Goal: Transaction & Acquisition: Purchase product/service

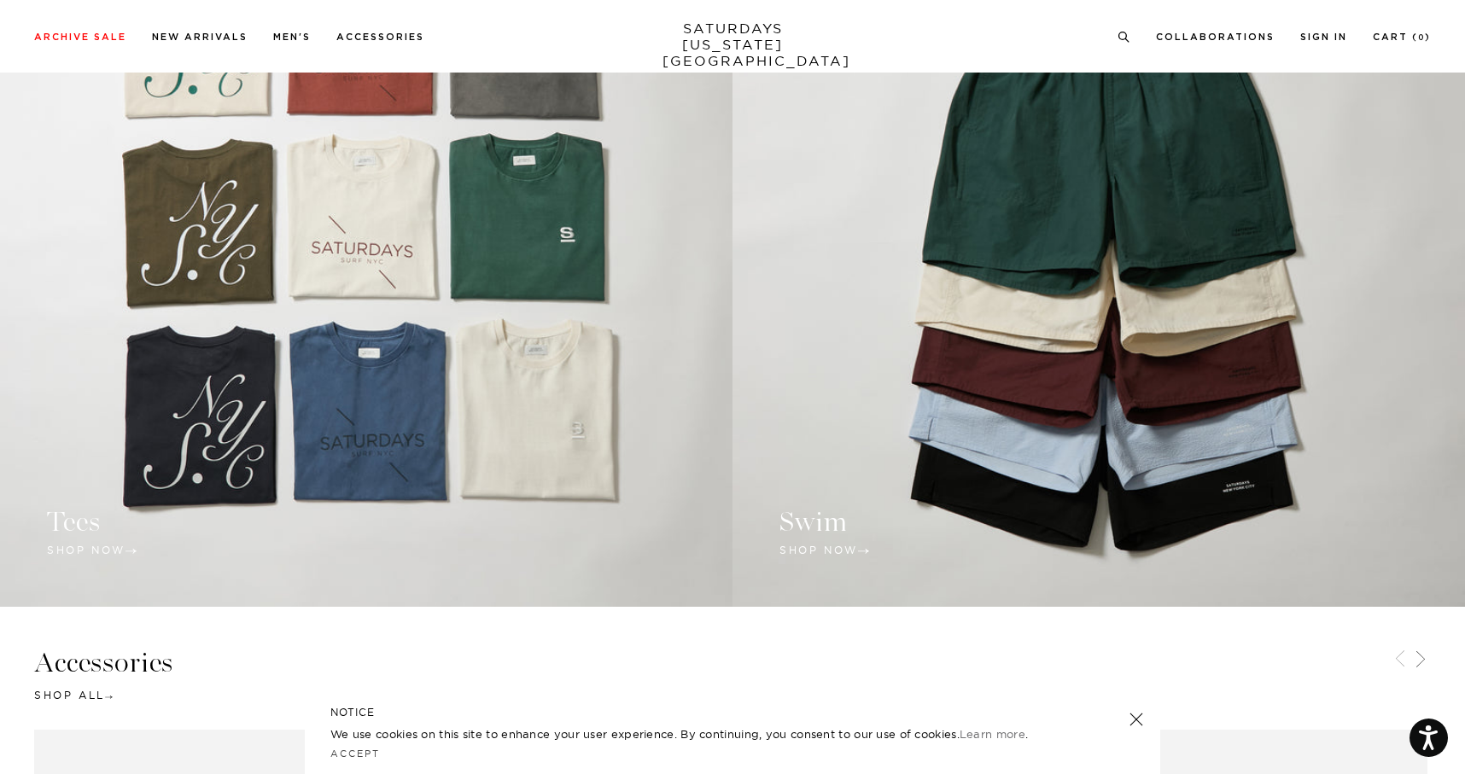
scroll to position [1726, 0]
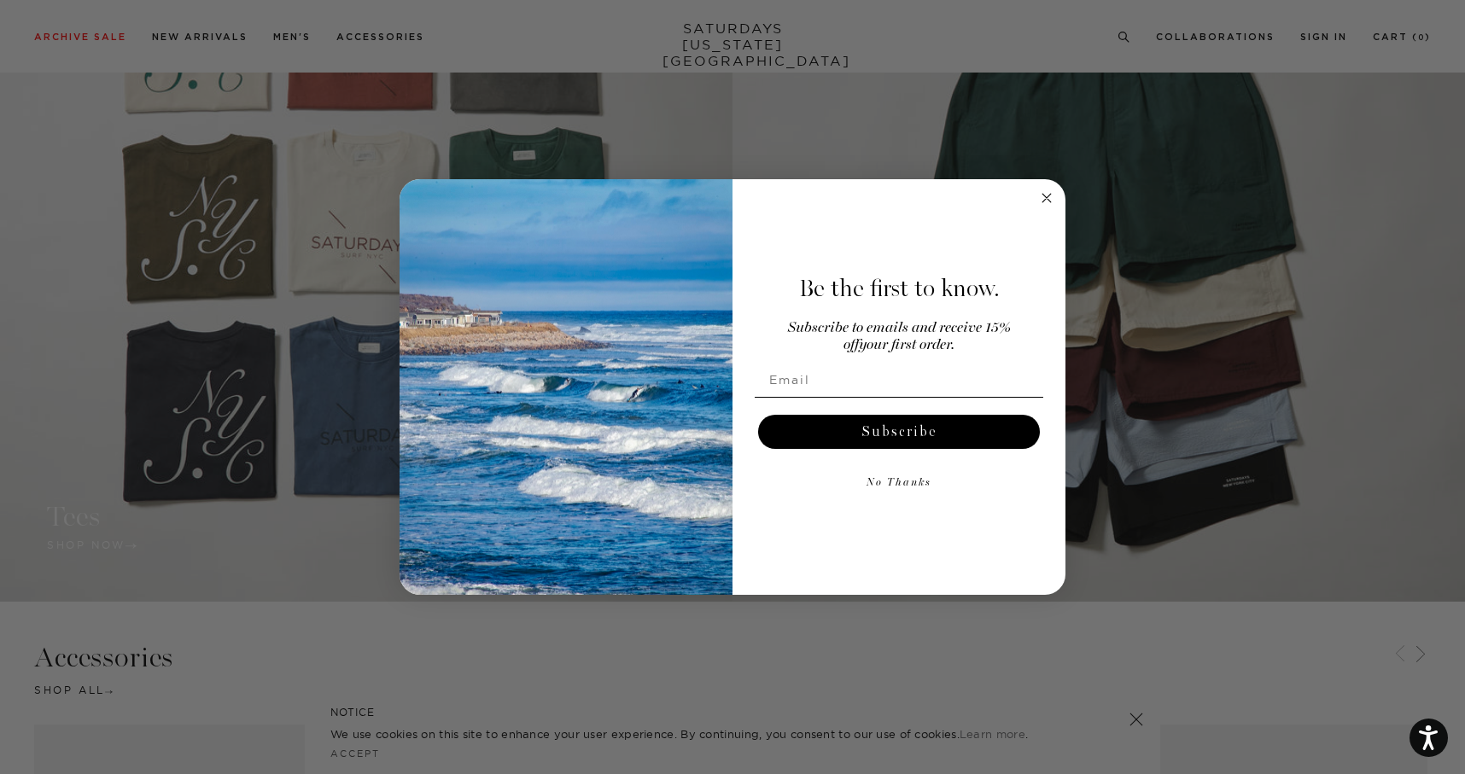
click at [1041, 199] on circle "Close dialog" at bounding box center [1047, 198] width 20 height 20
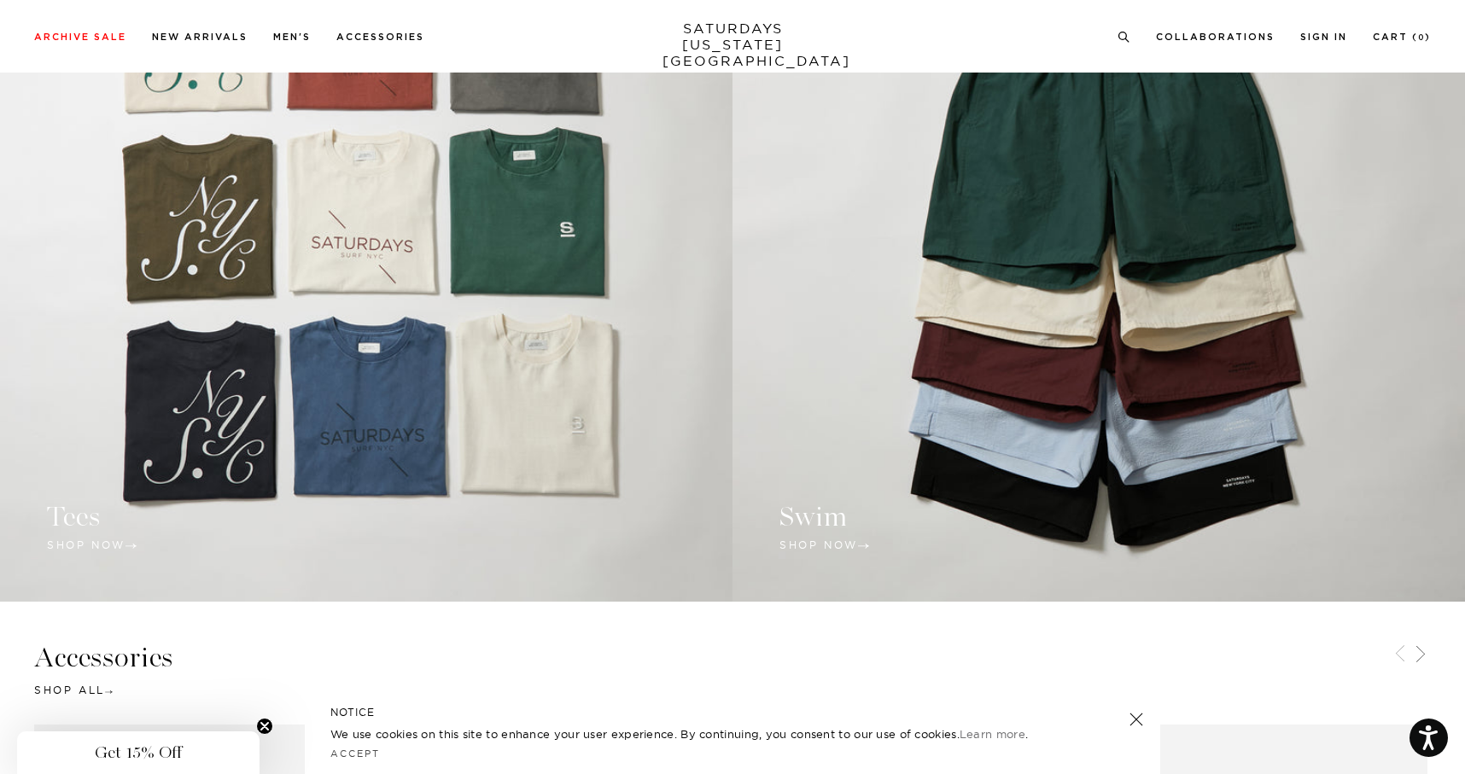
click at [832, 517] on link at bounding box center [1098, 253] width 732 height 697
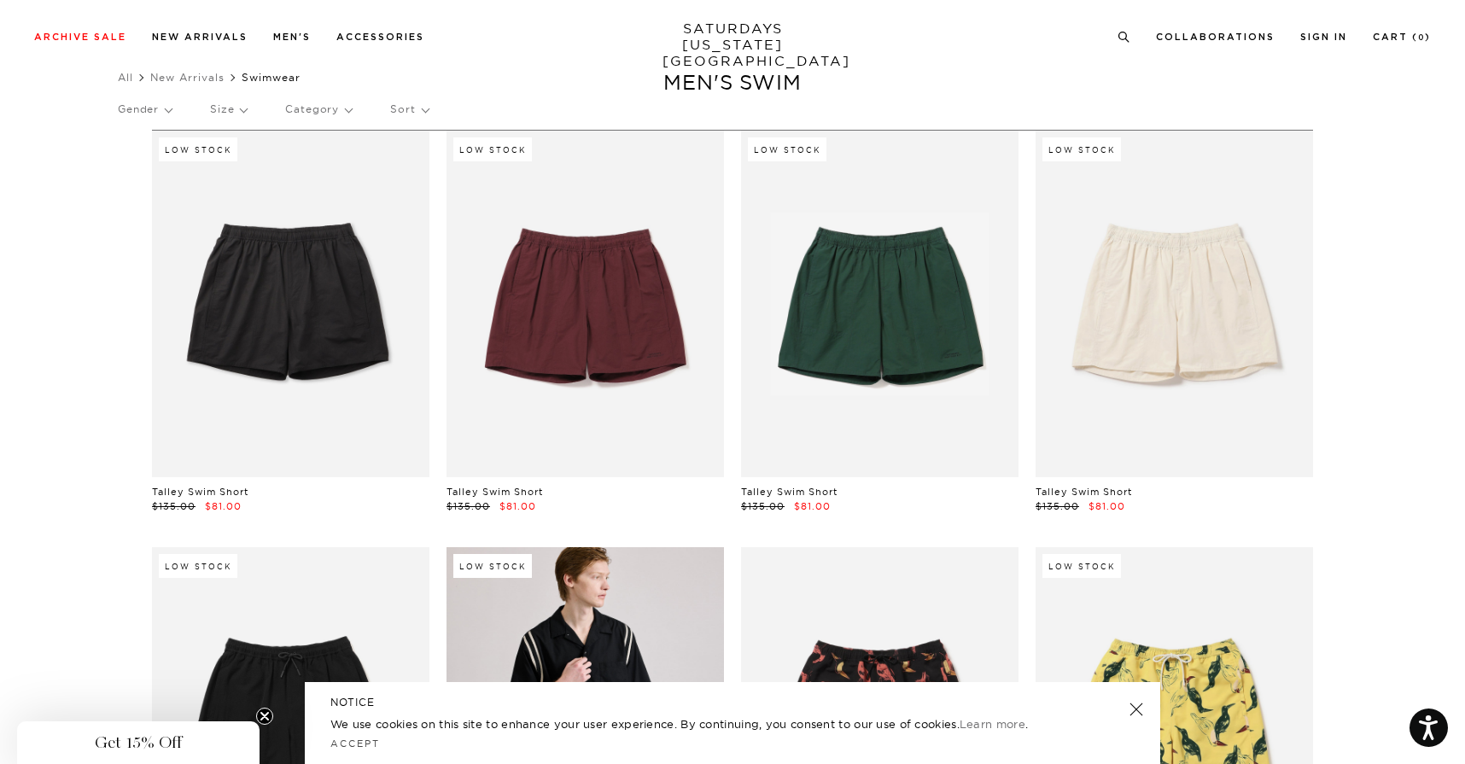
scroll to position [43, 2]
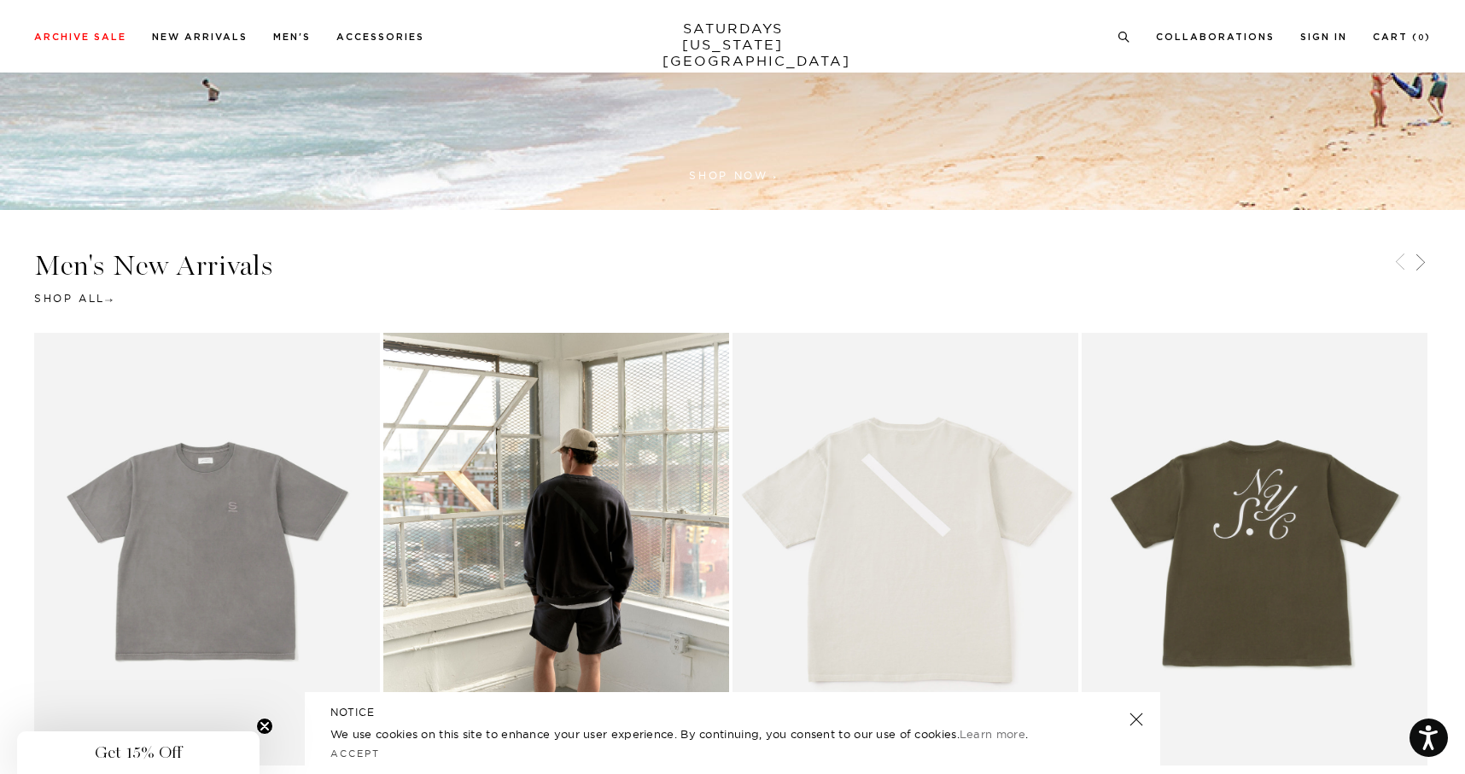
scroll to position [662, 0]
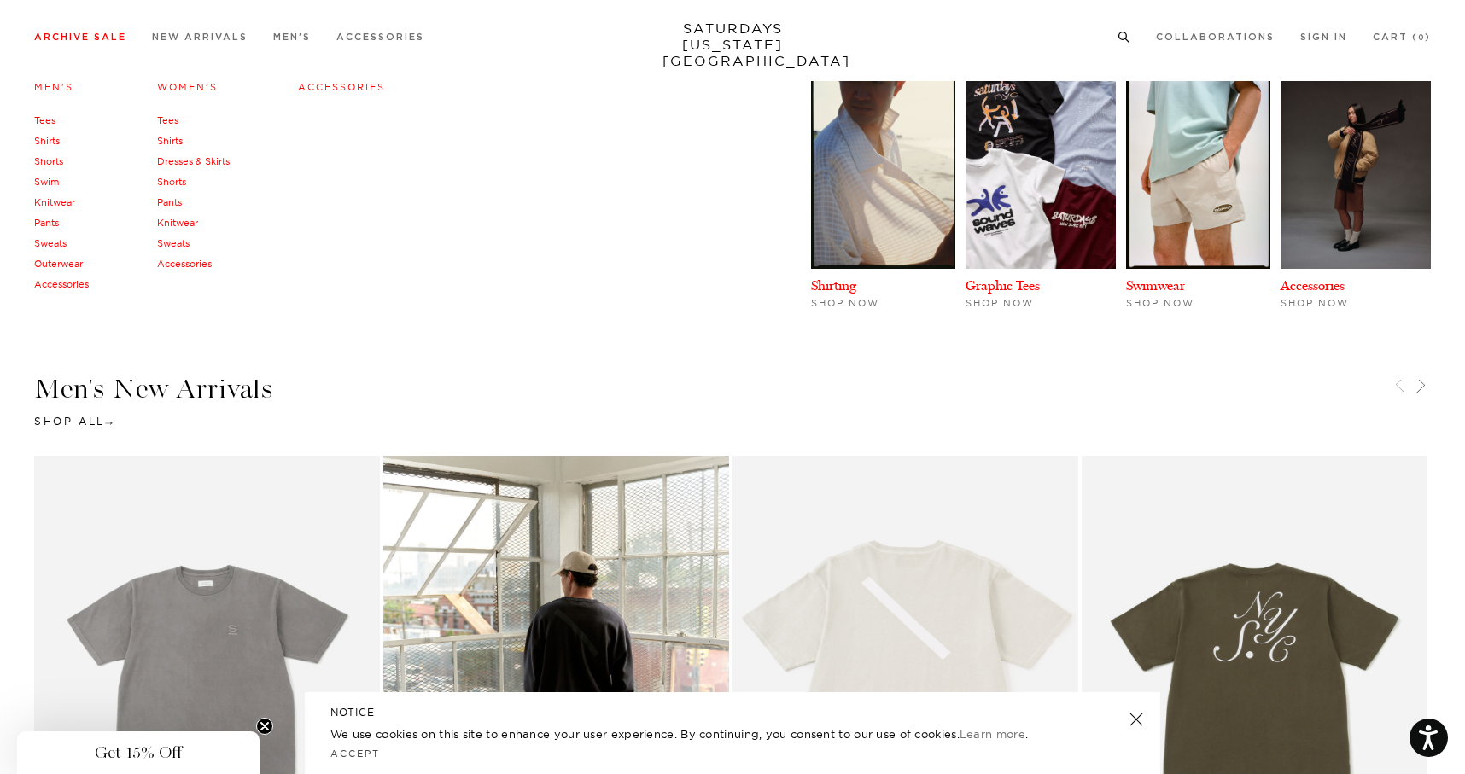
click at [87, 42] on link "Archive Sale" at bounding box center [80, 36] width 92 height 9
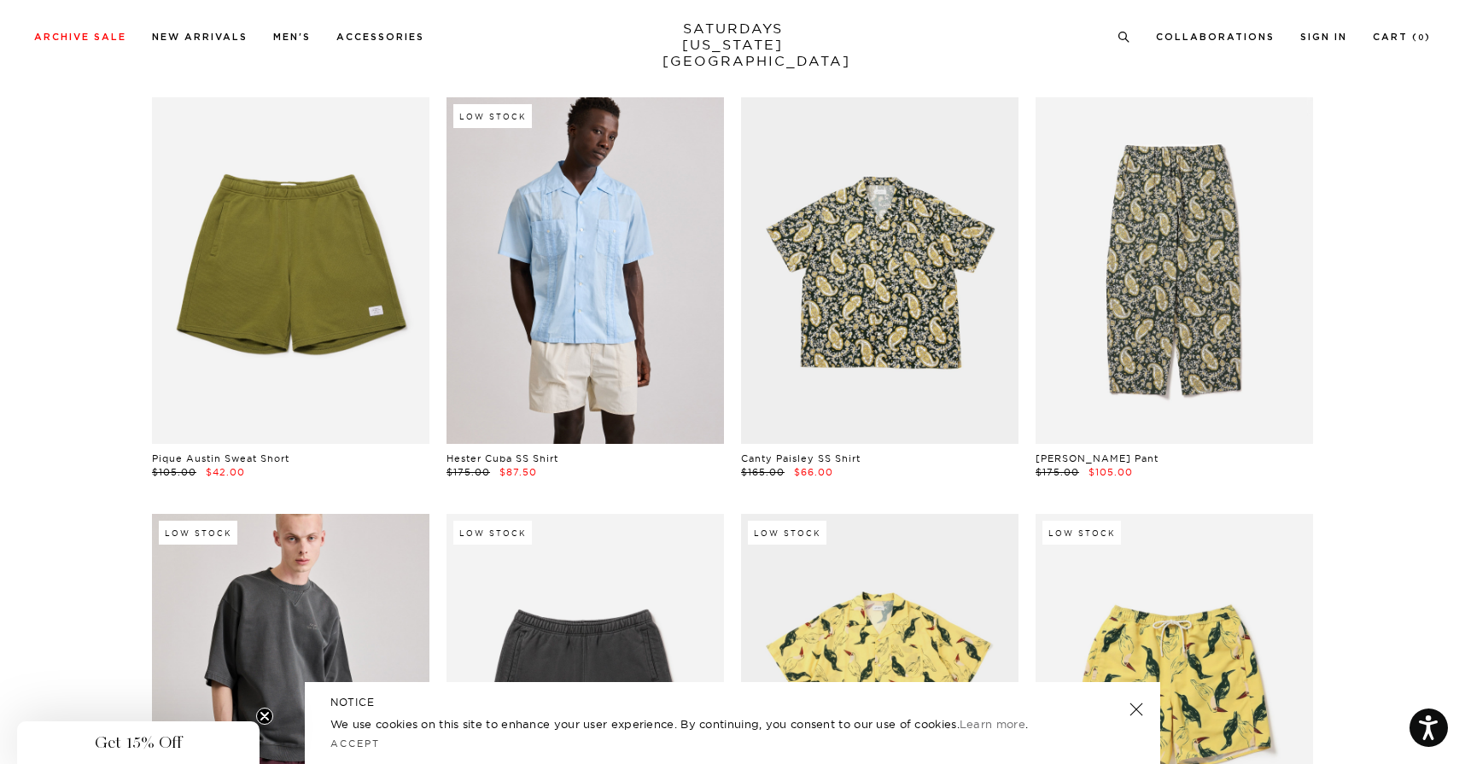
scroll to position [10914, 5]
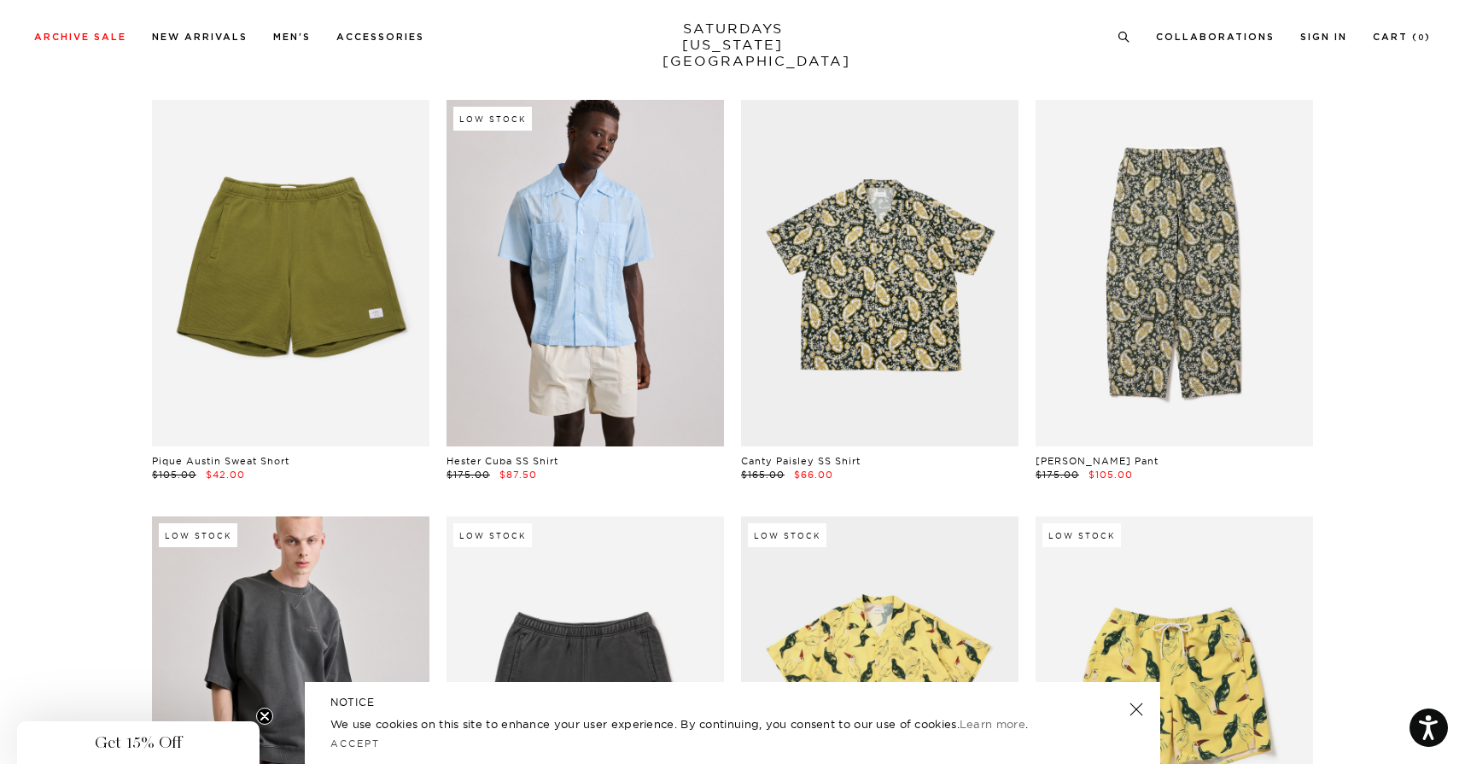
click at [540, 270] on link at bounding box center [585, 273] width 277 height 347
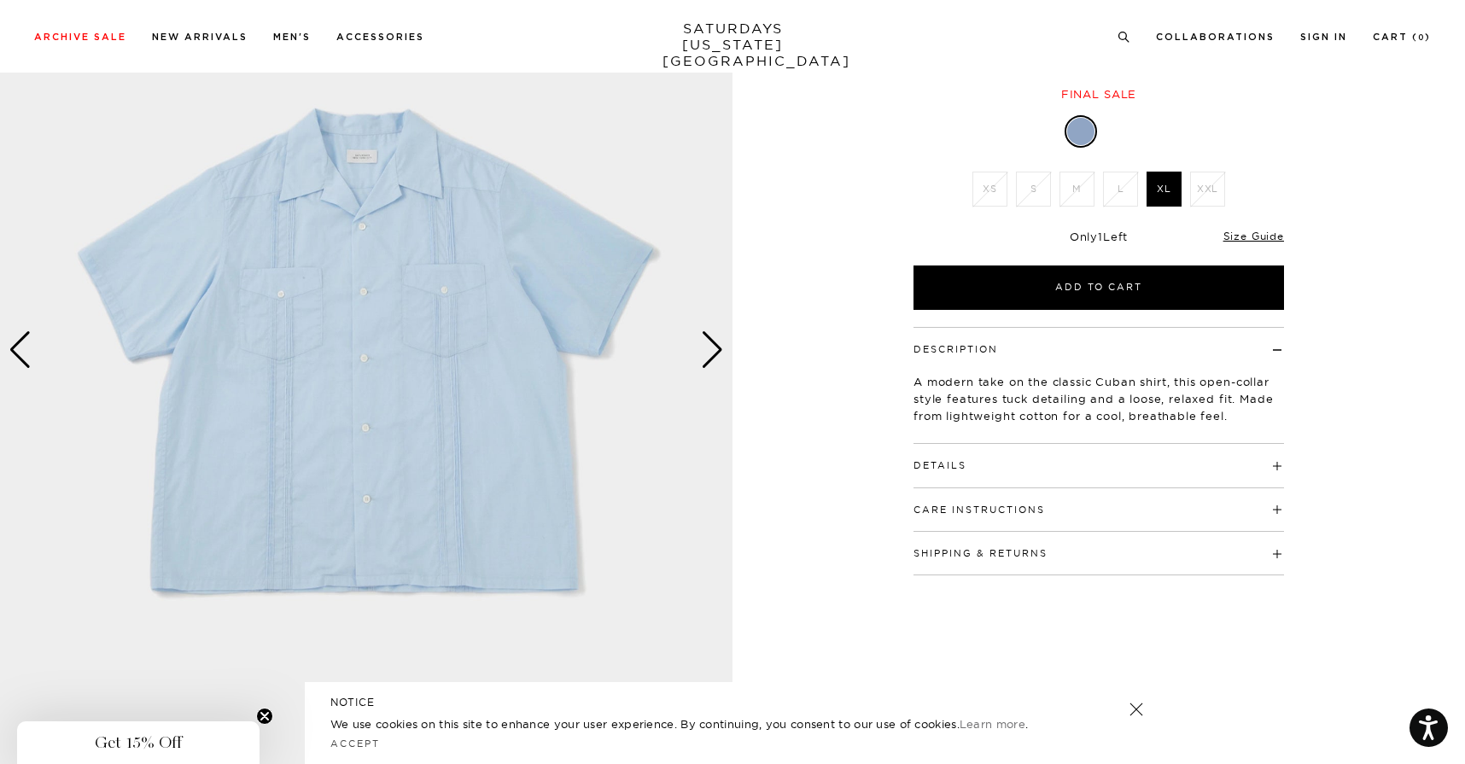
scroll to position [200, 2]
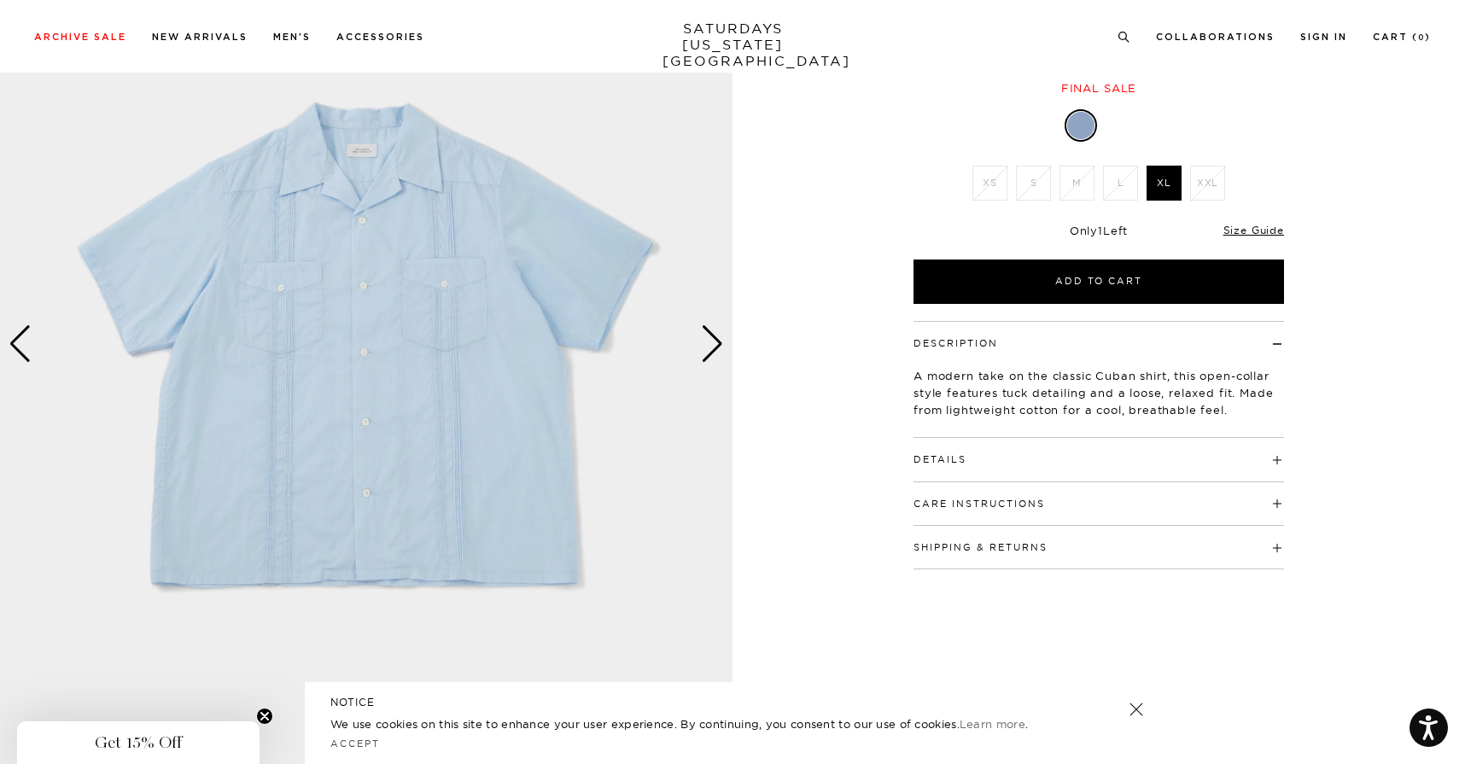
click at [709, 345] on div "Next slide" at bounding box center [712, 344] width 23 height 38
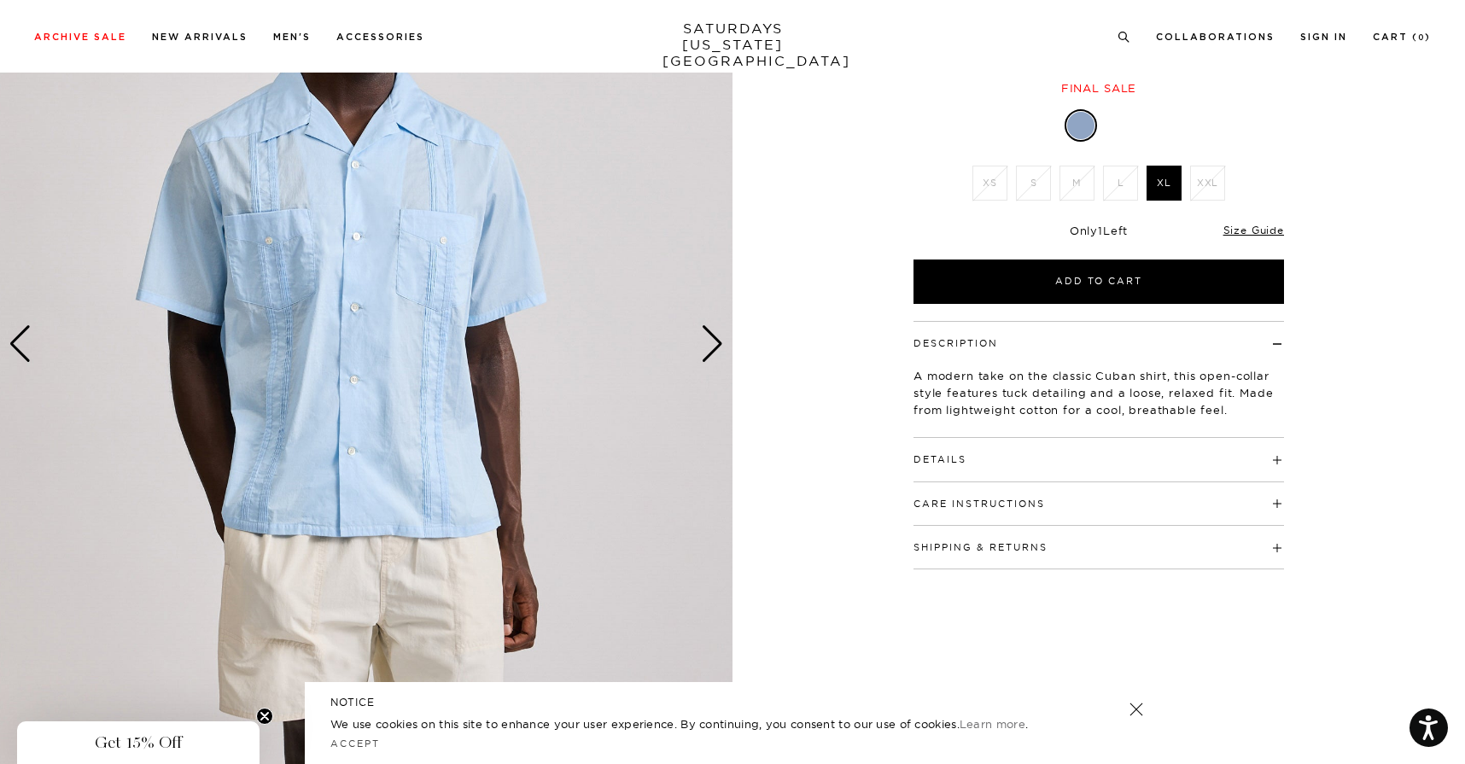
scroll to position [0, 2]
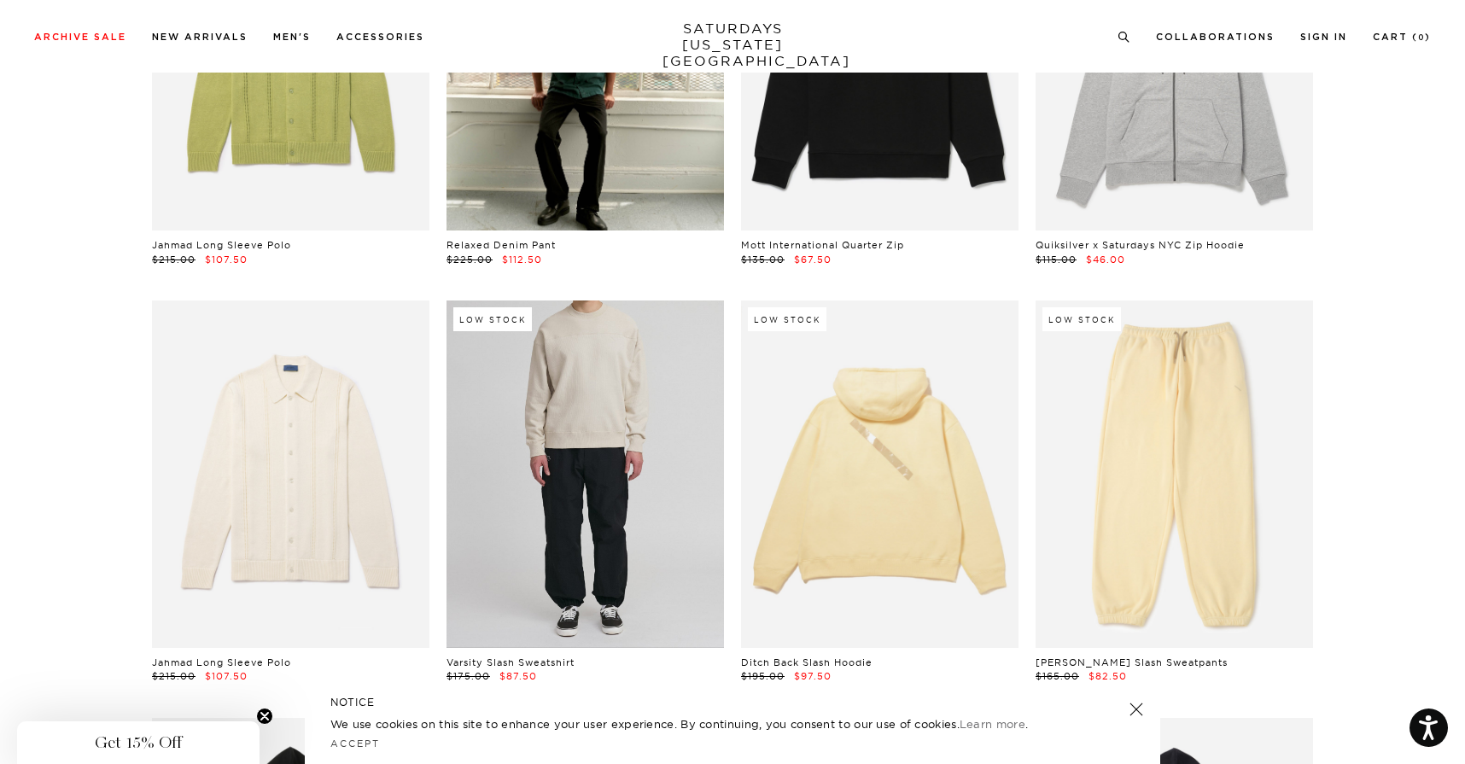
scroll to position [16989, 6]
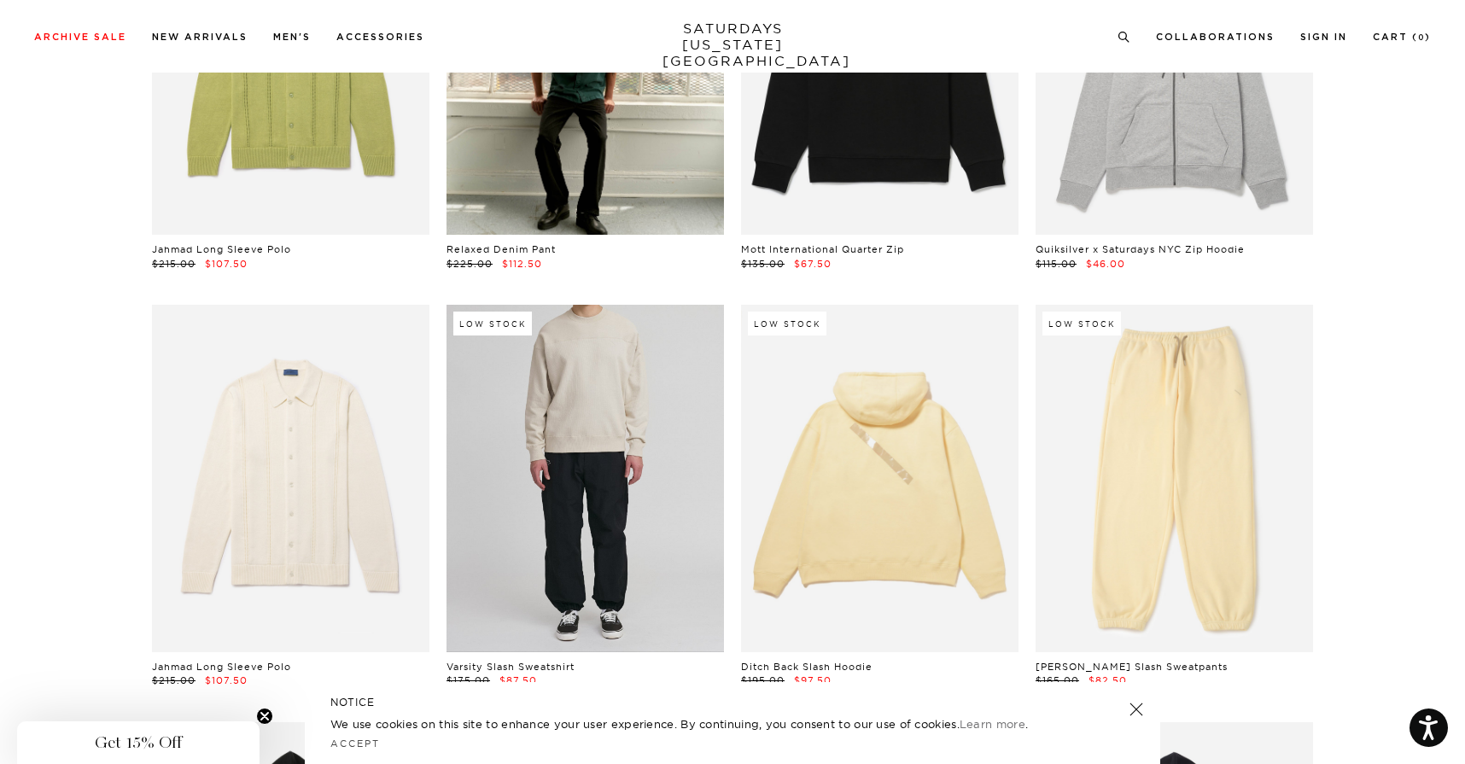
click at [672, 506] on link at bounding box center [585, 478] width 277 height 347
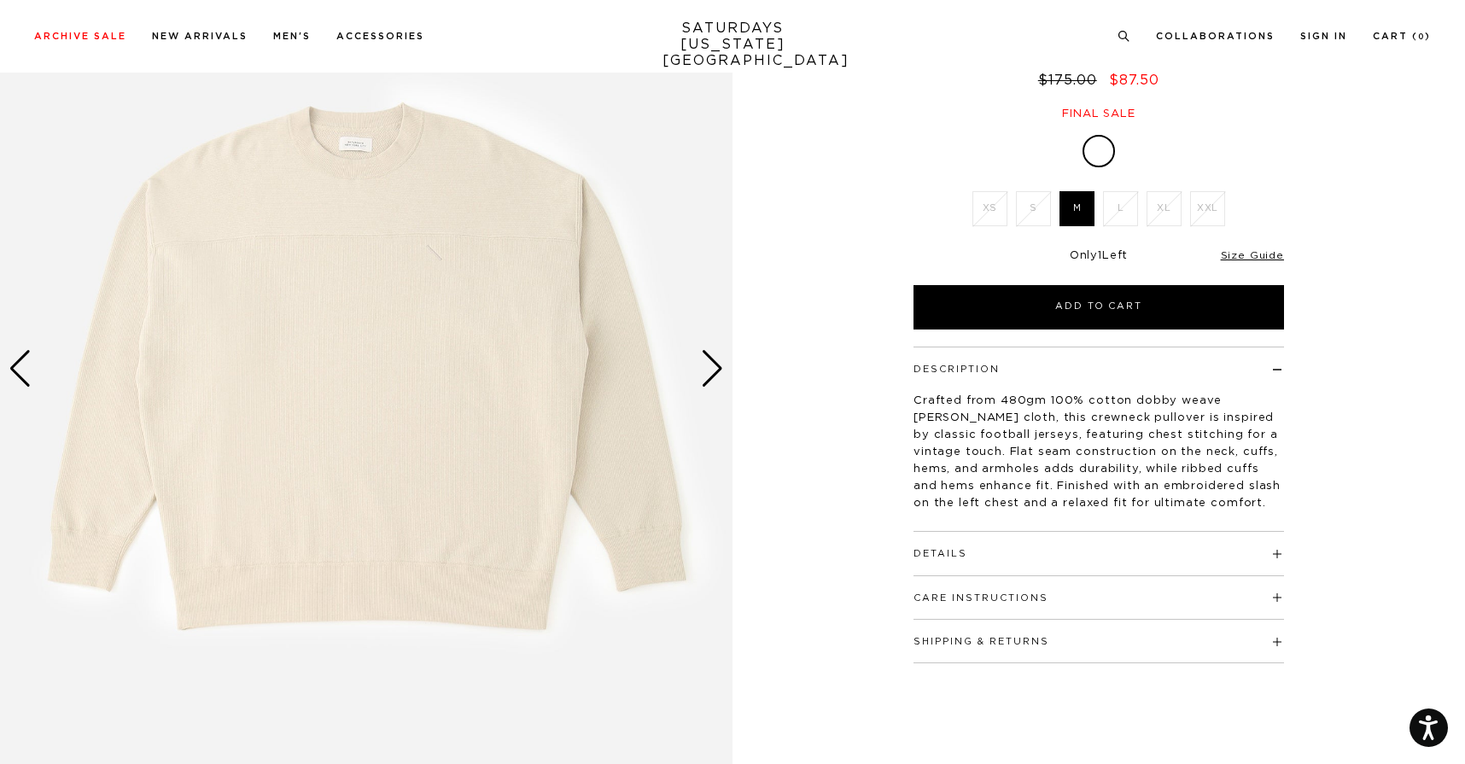
scroll to position [184, 0]
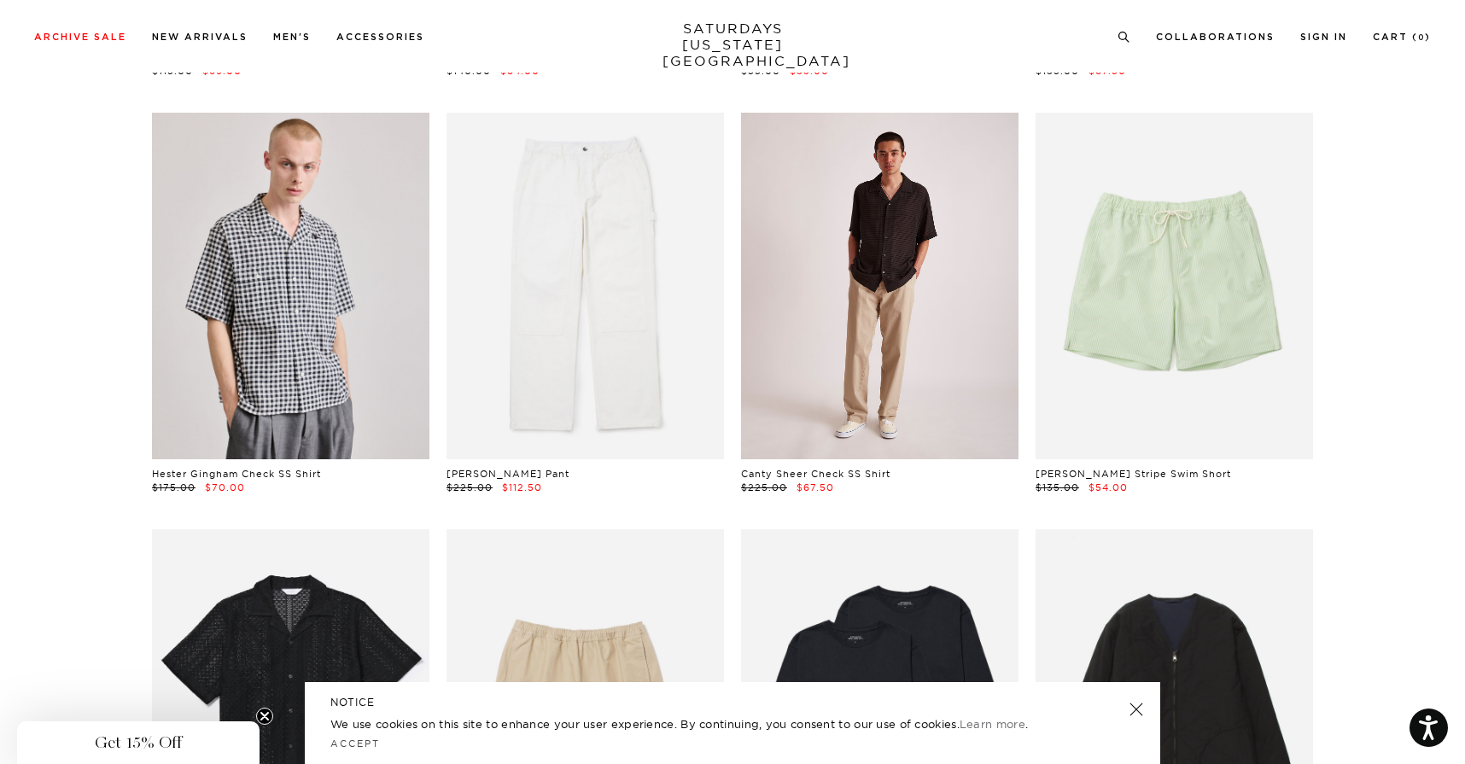
scroll to position [899, 10]
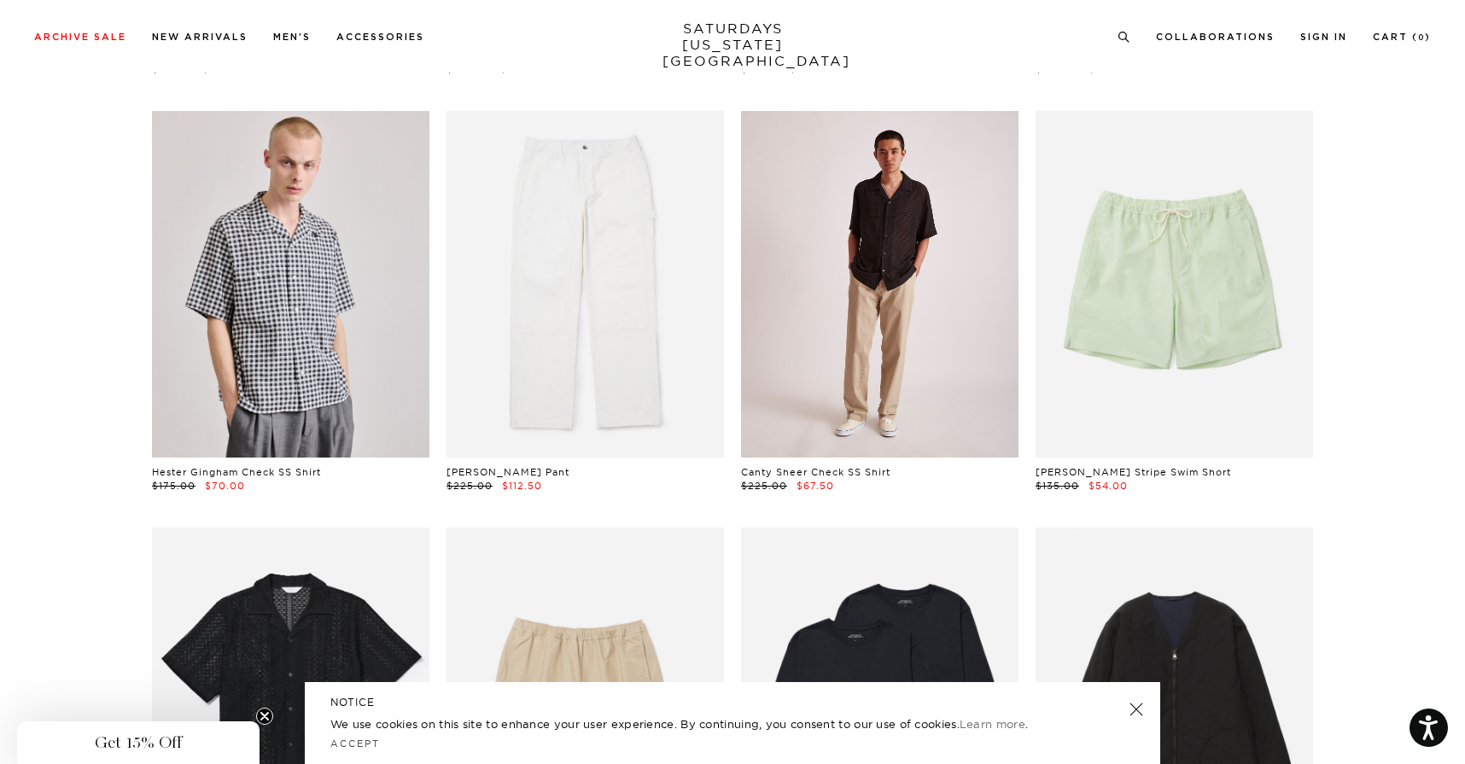
click at [911, 295] on link at bounding box center [879, 284] width 277 height 347
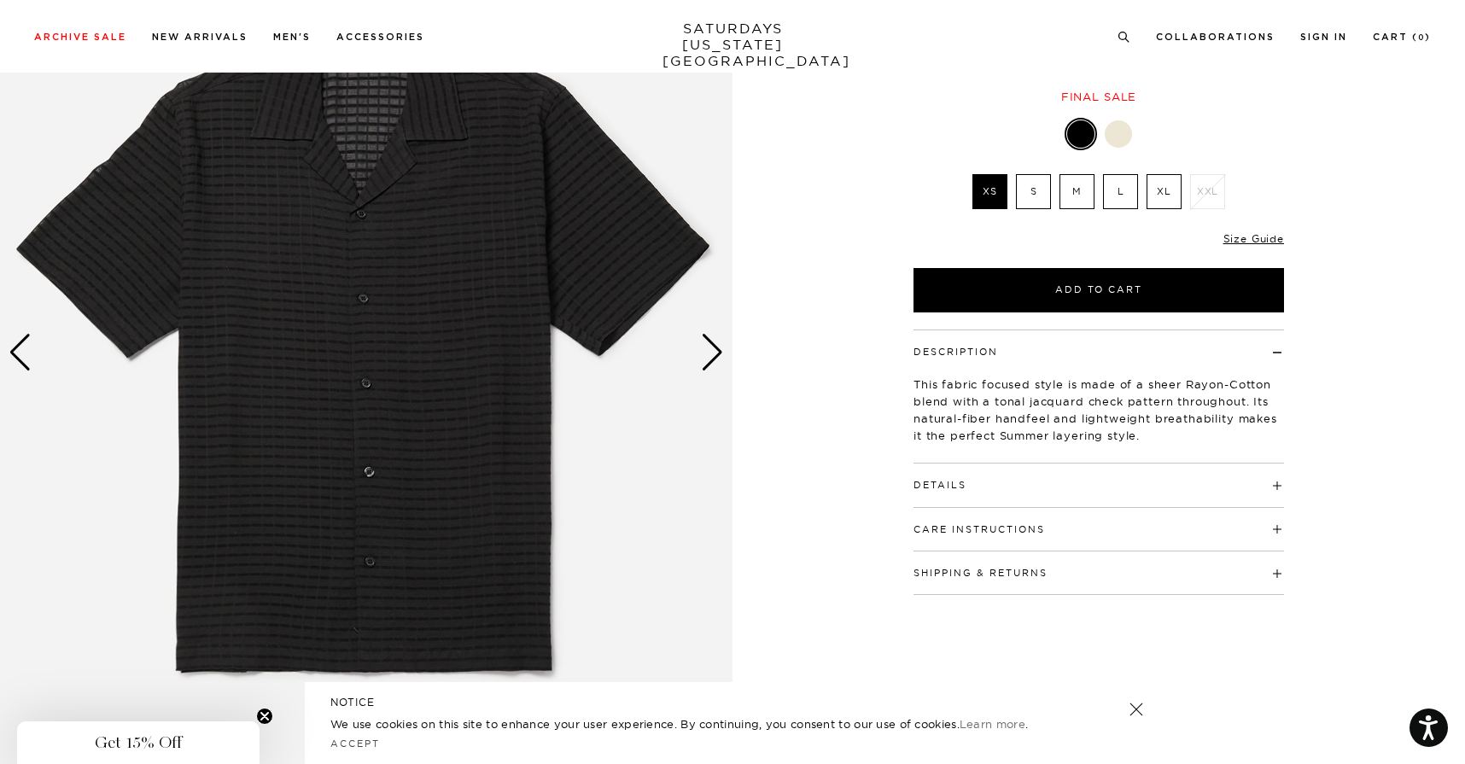
scroll to position [207, 2]
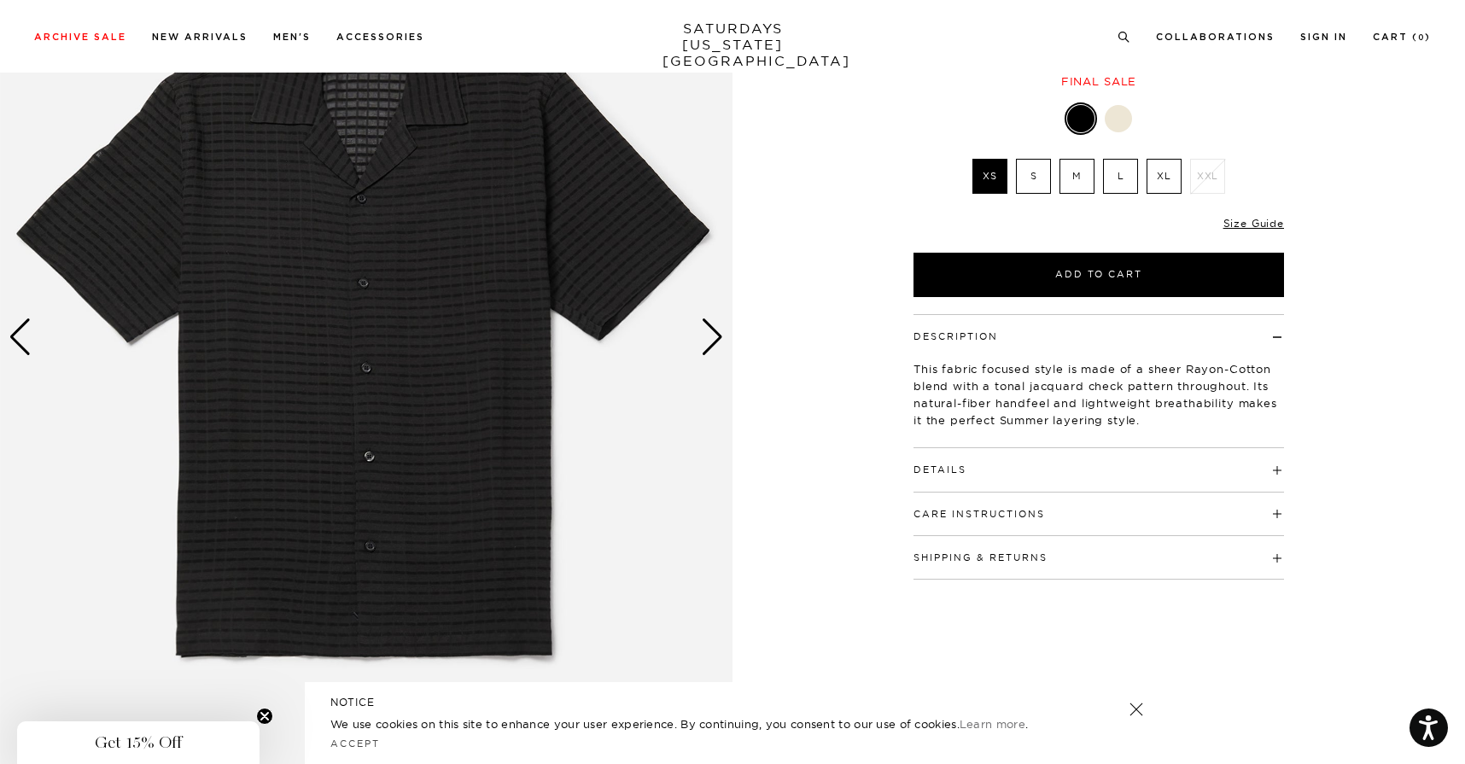
click at [705, 347] on div "Next slide" at bounding box center [712, 337] width 23 height 38
click at [712, 342] on div "Next slide" at bounding box center [712, 337] width 23 height 38
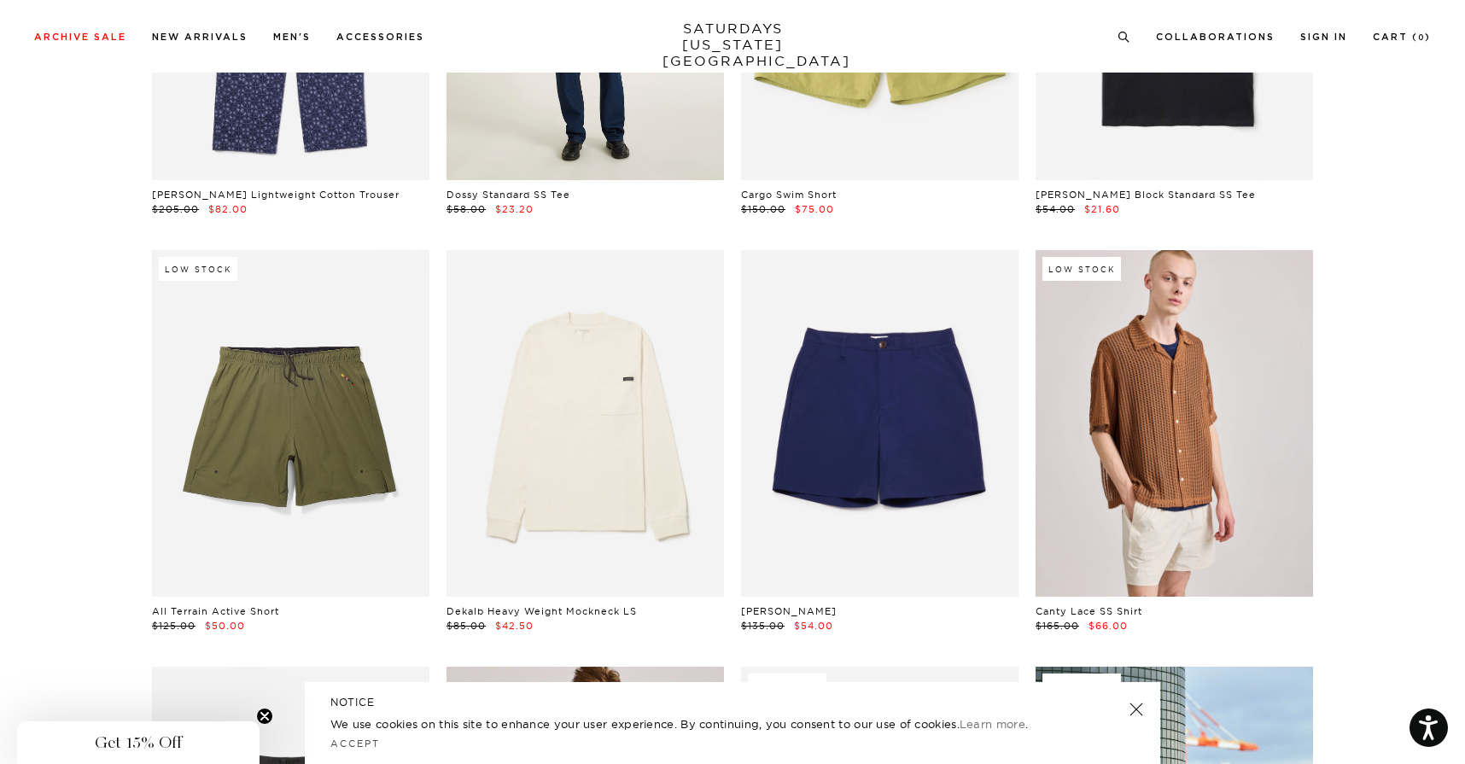
scroll to position [4941, 5]
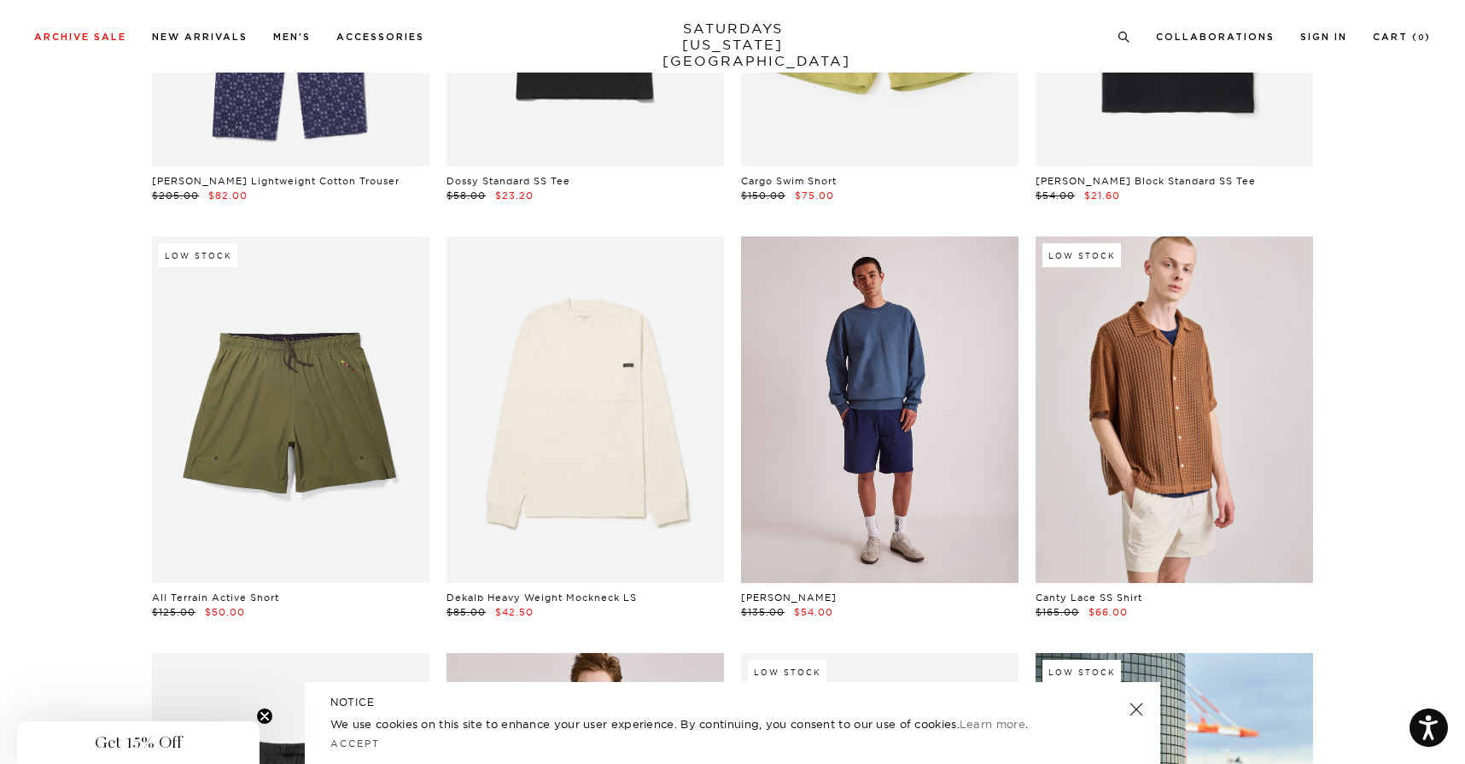
click at [907, 472] on link at bounding box center [879, 409] width 277 height 347
